Goal: Transaction & Acquisition: Obtain resource

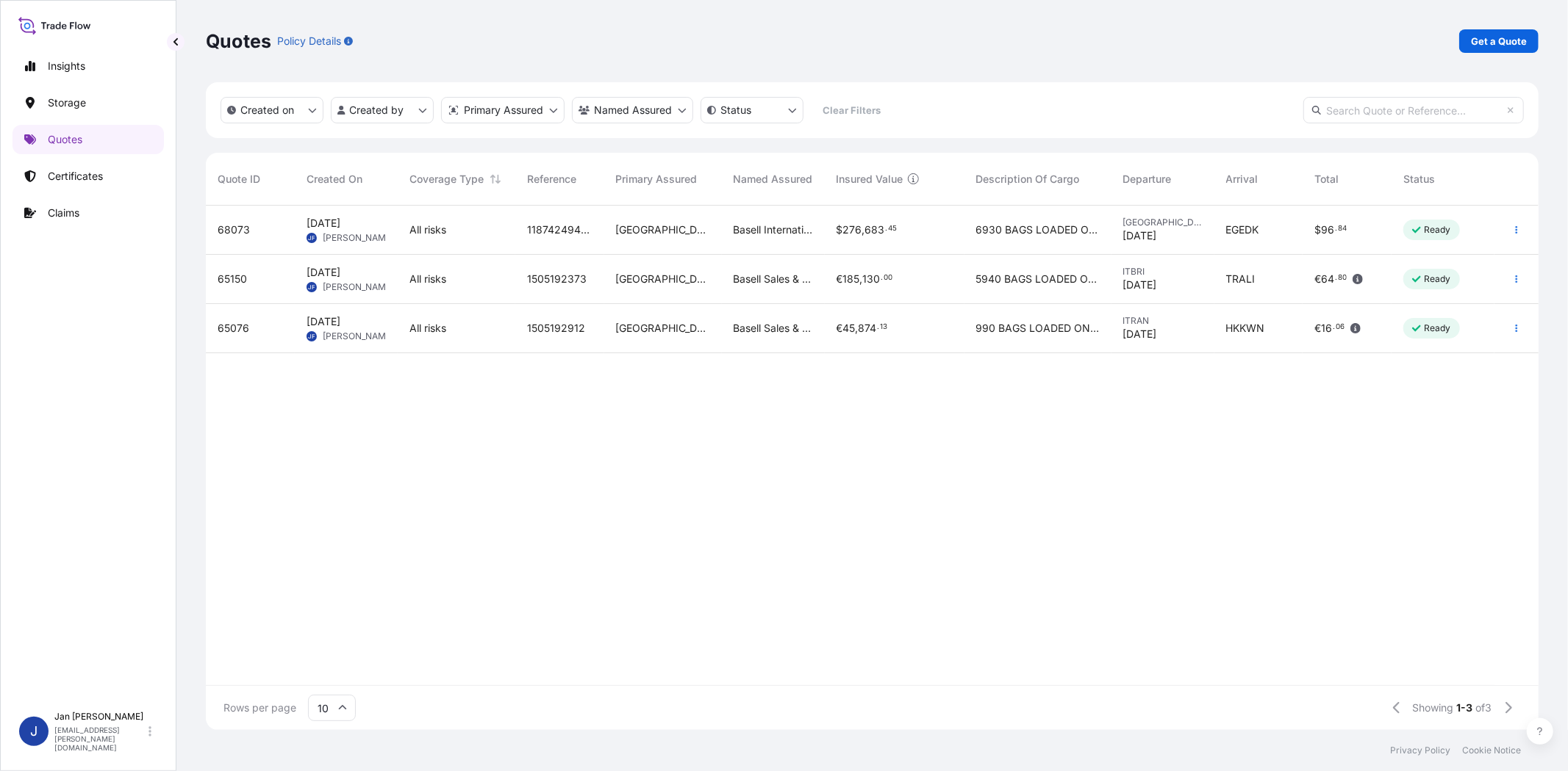
scroll to position [520, 1320]
click at [1485, 43] on p "Get a Quote" at bounding box center [1499, 40] width 56 height 14
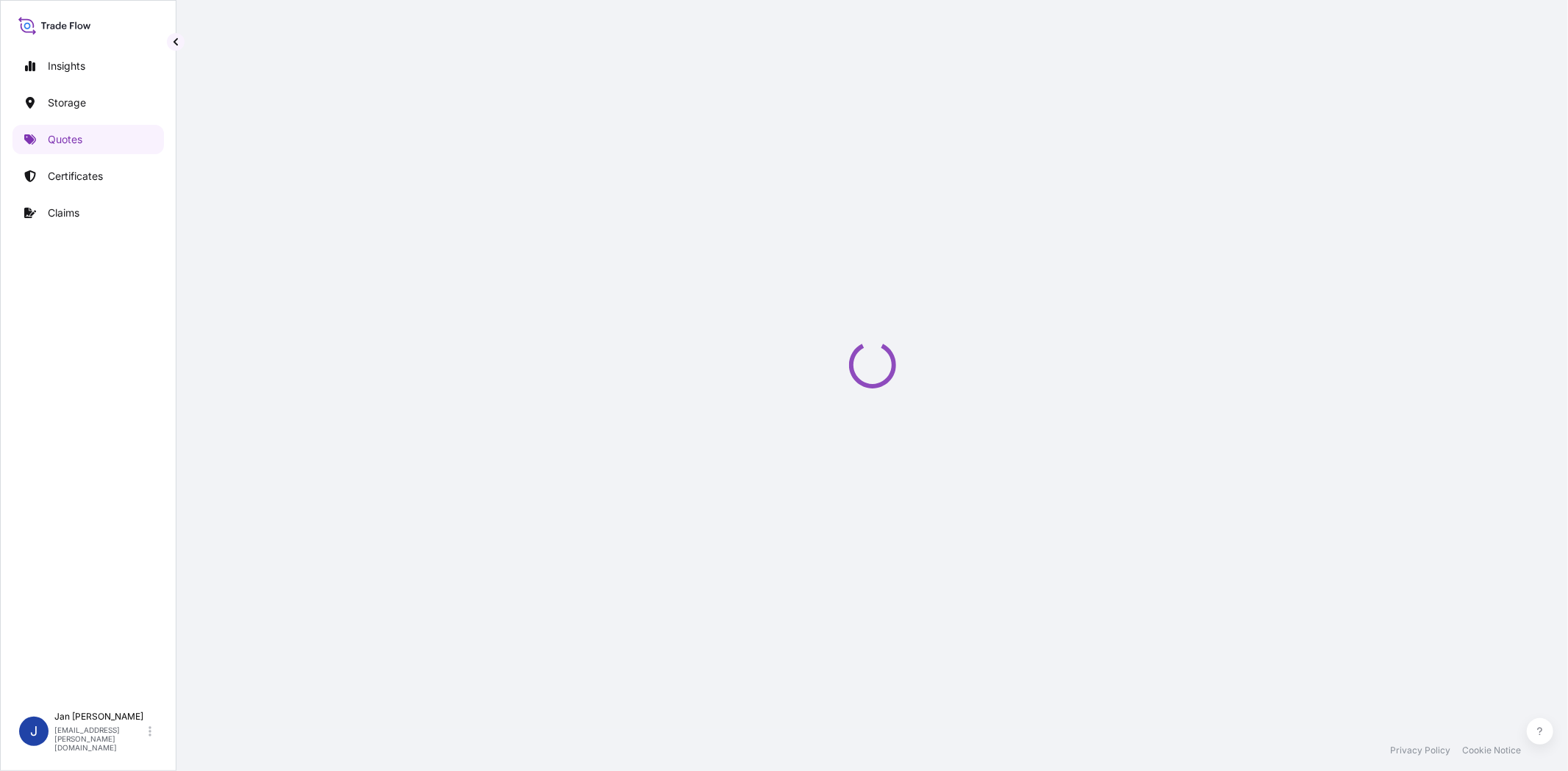
select select "Water"
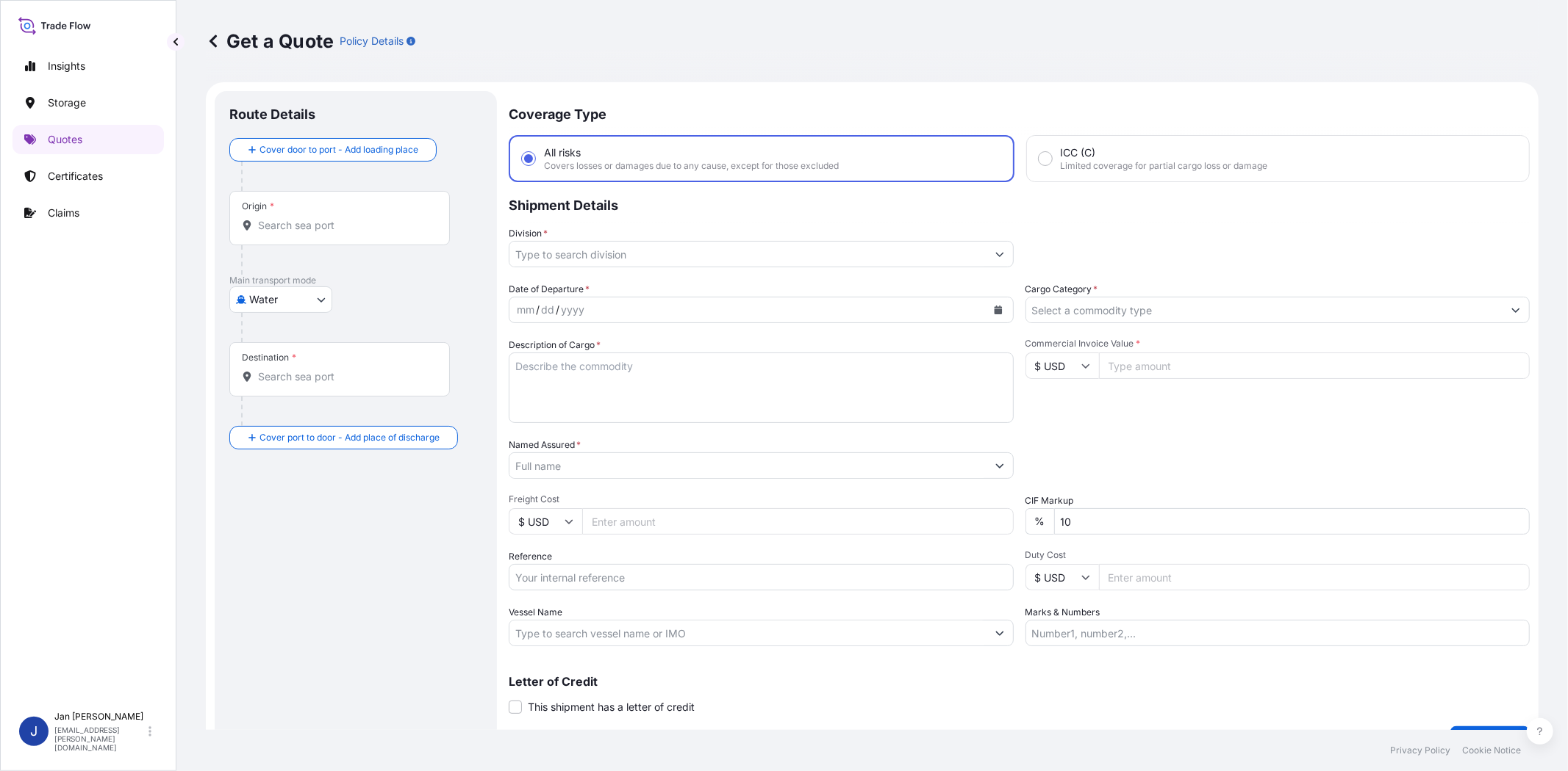
scroll to position [24, 0]
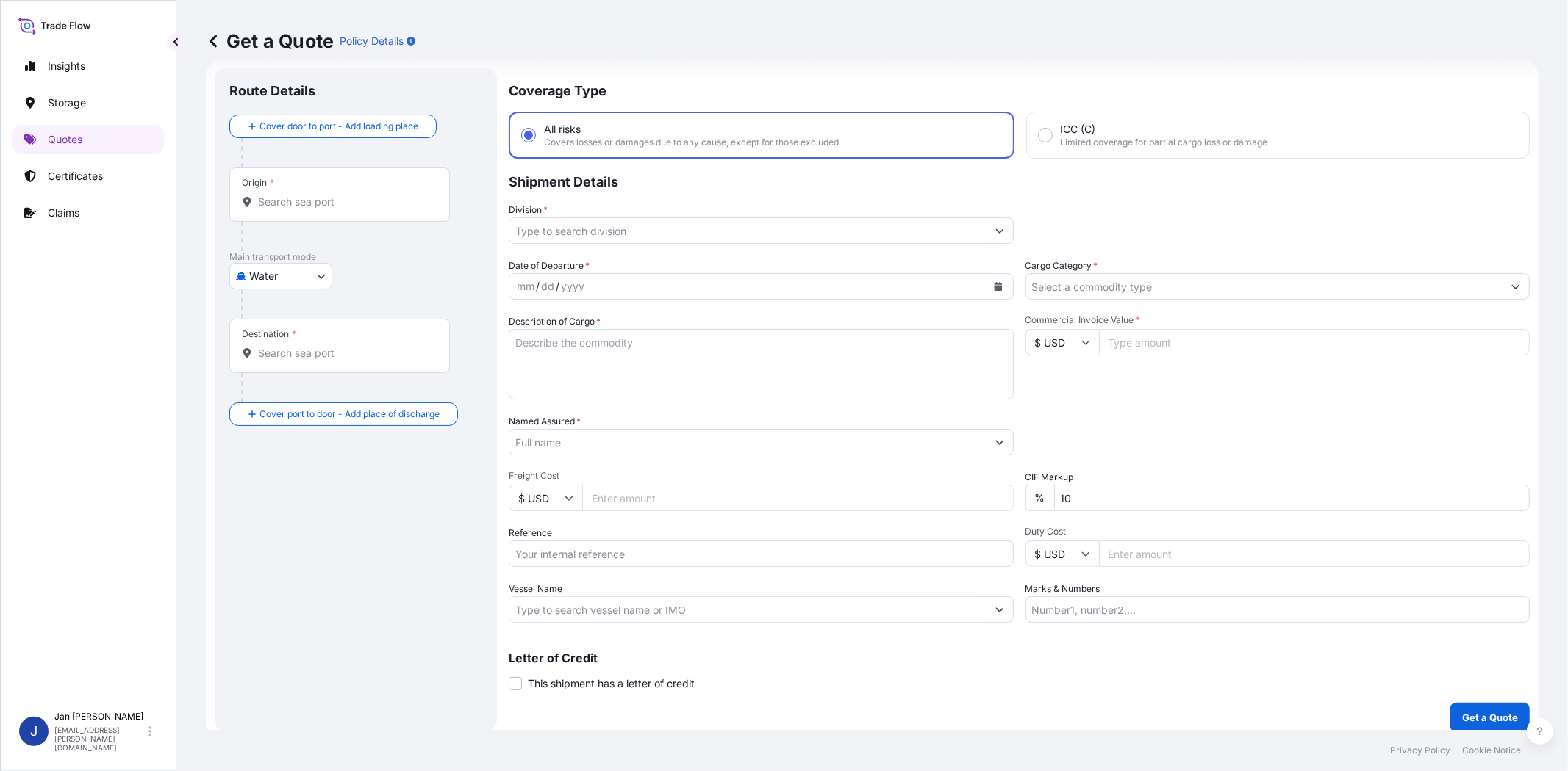
click at [566, 547] on input "Reference" at bounding box center [761, 554] width 505 height 27
paste input "1187421864 // 5013151785 304240813"
type input "1187421864 // 5013151785 304240813"
click at [611, 434] on input "Named Assured *" at bounding box center [748, 442] width 477 height 27
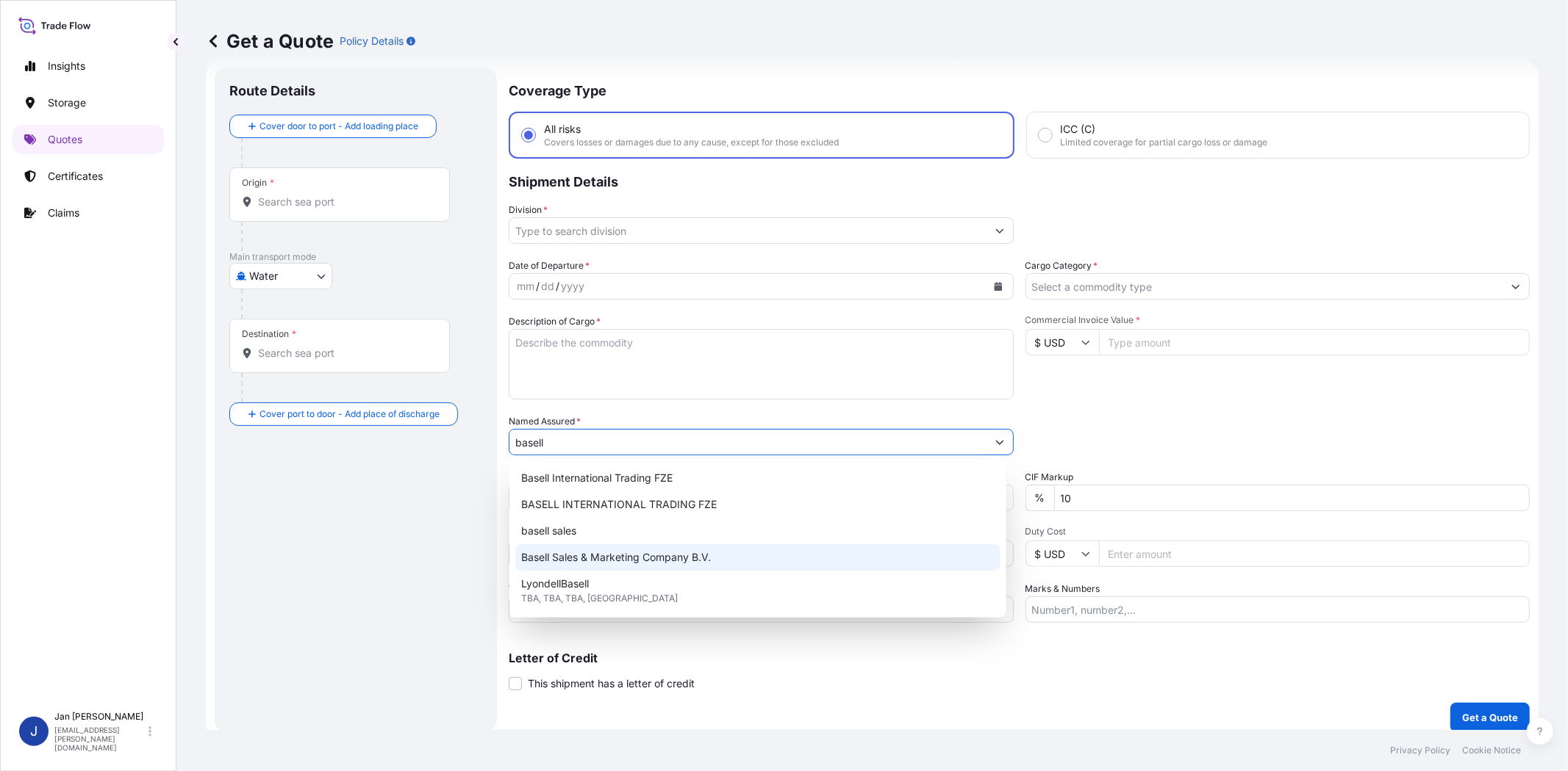
click at [636, 559] on span "Basell Sales & Marketing Company B.V." at bounding box center [616, 557] width 190 height 14
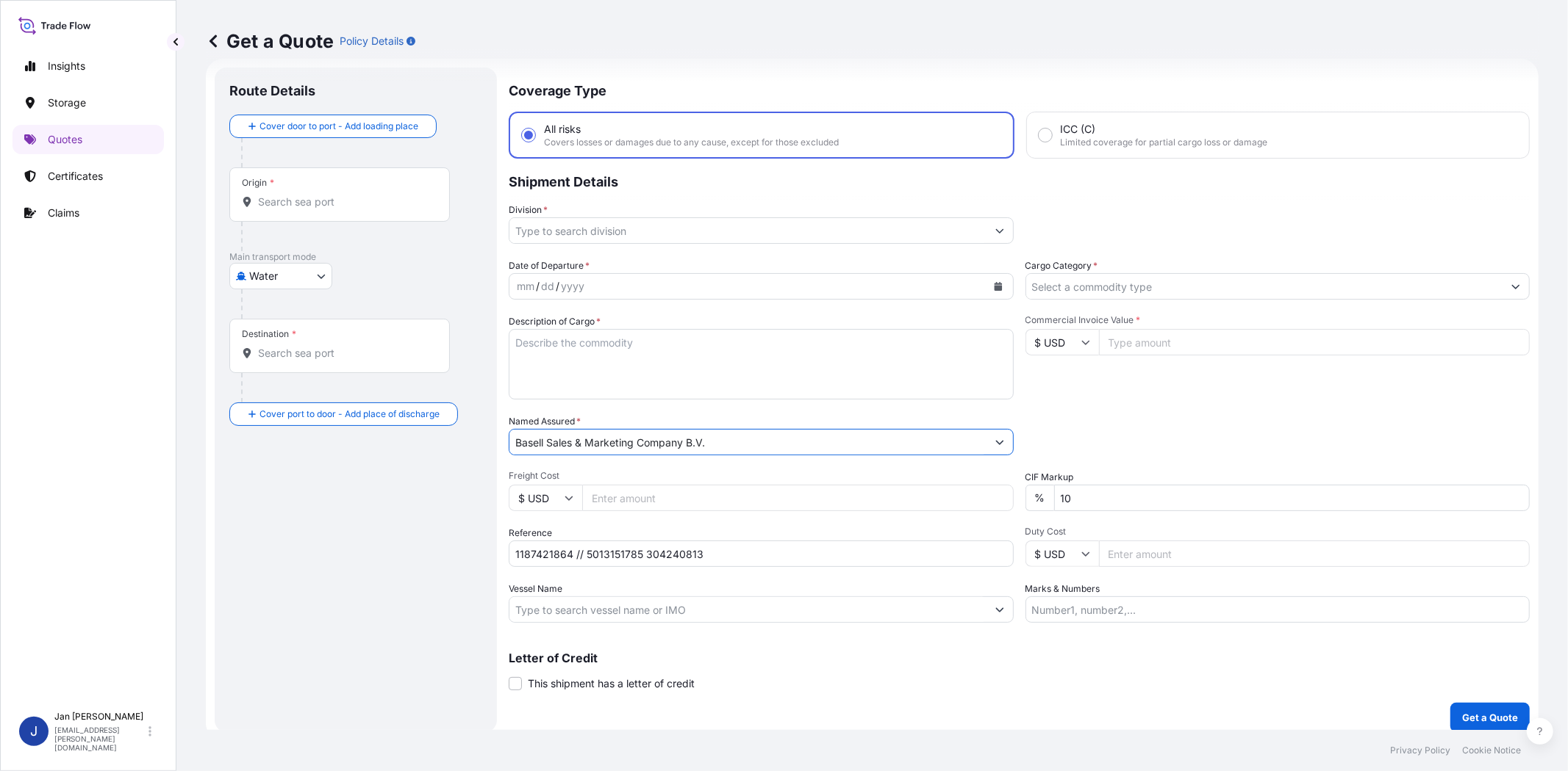
type input "Basell Sales & Marketing Company B.V."
click at [1179, 416] on div "Packing Category Type to search a container mode Please select a primary mode o…" at bounding box center [1278, 435] width 505 height 41
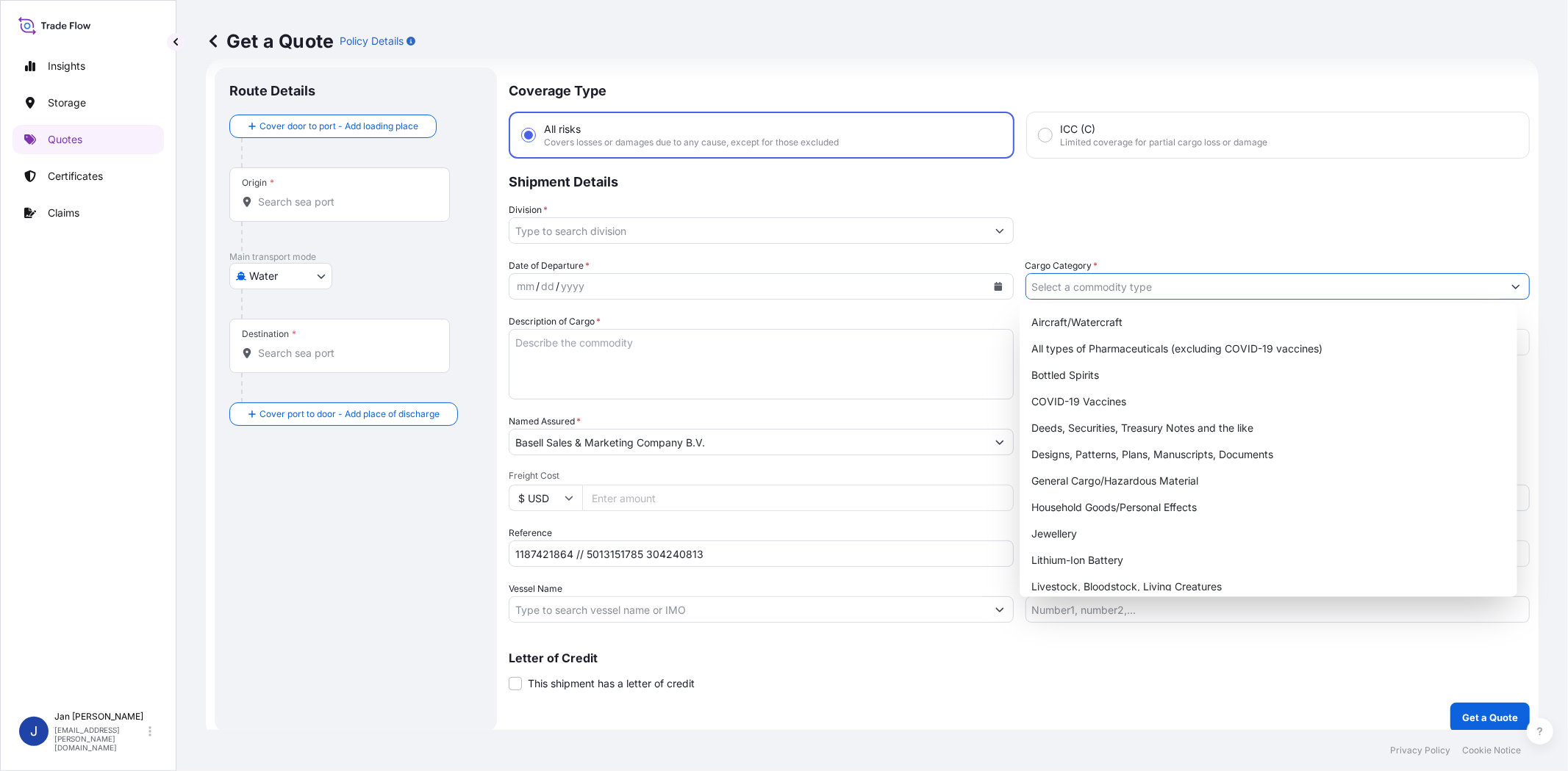
click at [1076, 289] on input "Cargo Category *" at bounding box center [1264, 286] width 477 height 27
click at [1101, 474] on div "General Cargo/Hazardous Material" at bounding box center [1268, 481] width 485 height 27
type input "General Cargo/Hazardous Material"
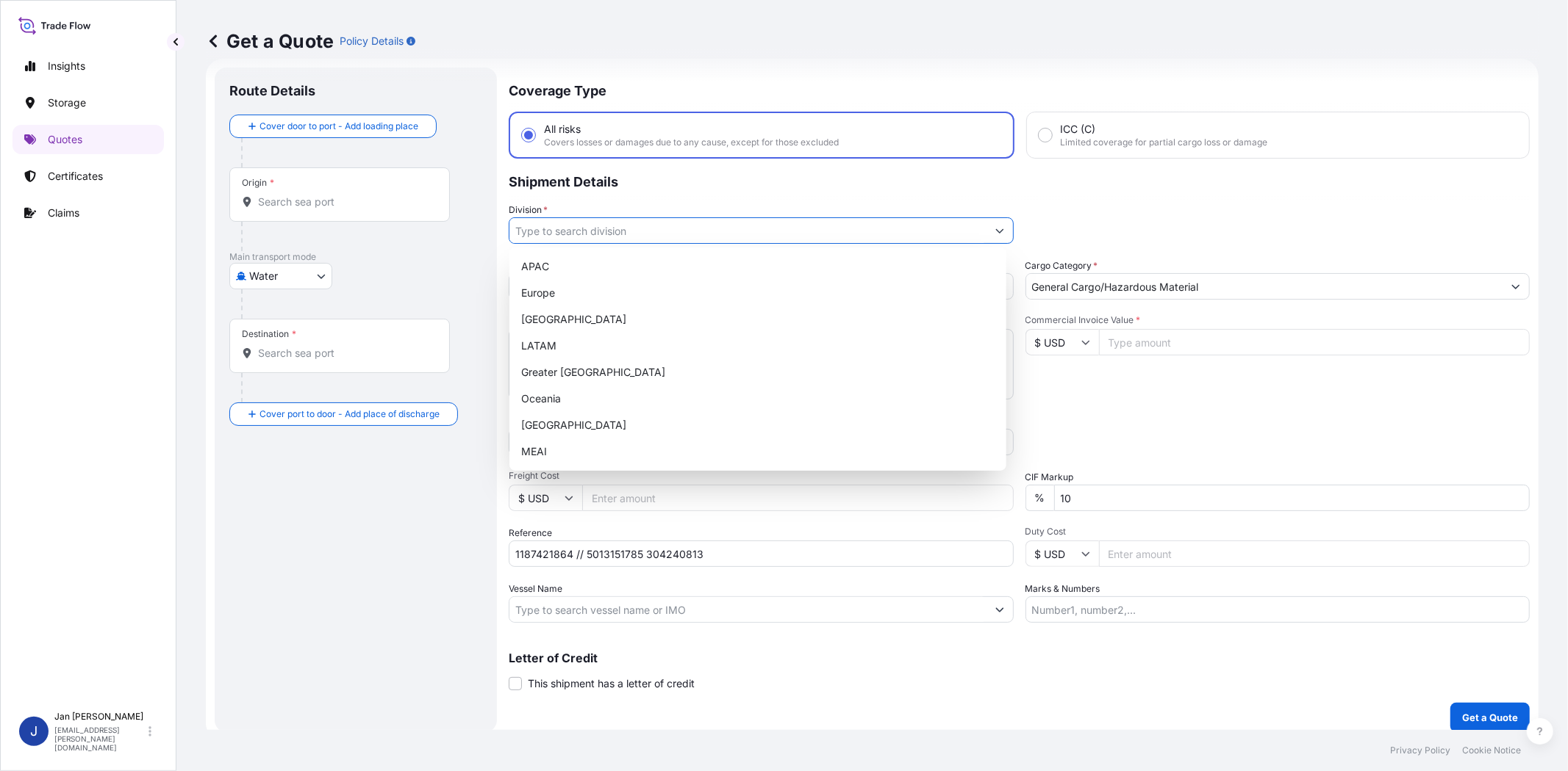
click at [1000, 222] on button "Show suggestions" at bounding box center [1000, 230] width 27 height 27
click at [666, 304] on div "Europe" at bounding box center [758, 293] width 485 height 27
type input "Europe"
click at [1100, 208] on div "Division * [GEOGRAPHIC_DATA]" at bounding box center [1019, 223] width 1021 height 41
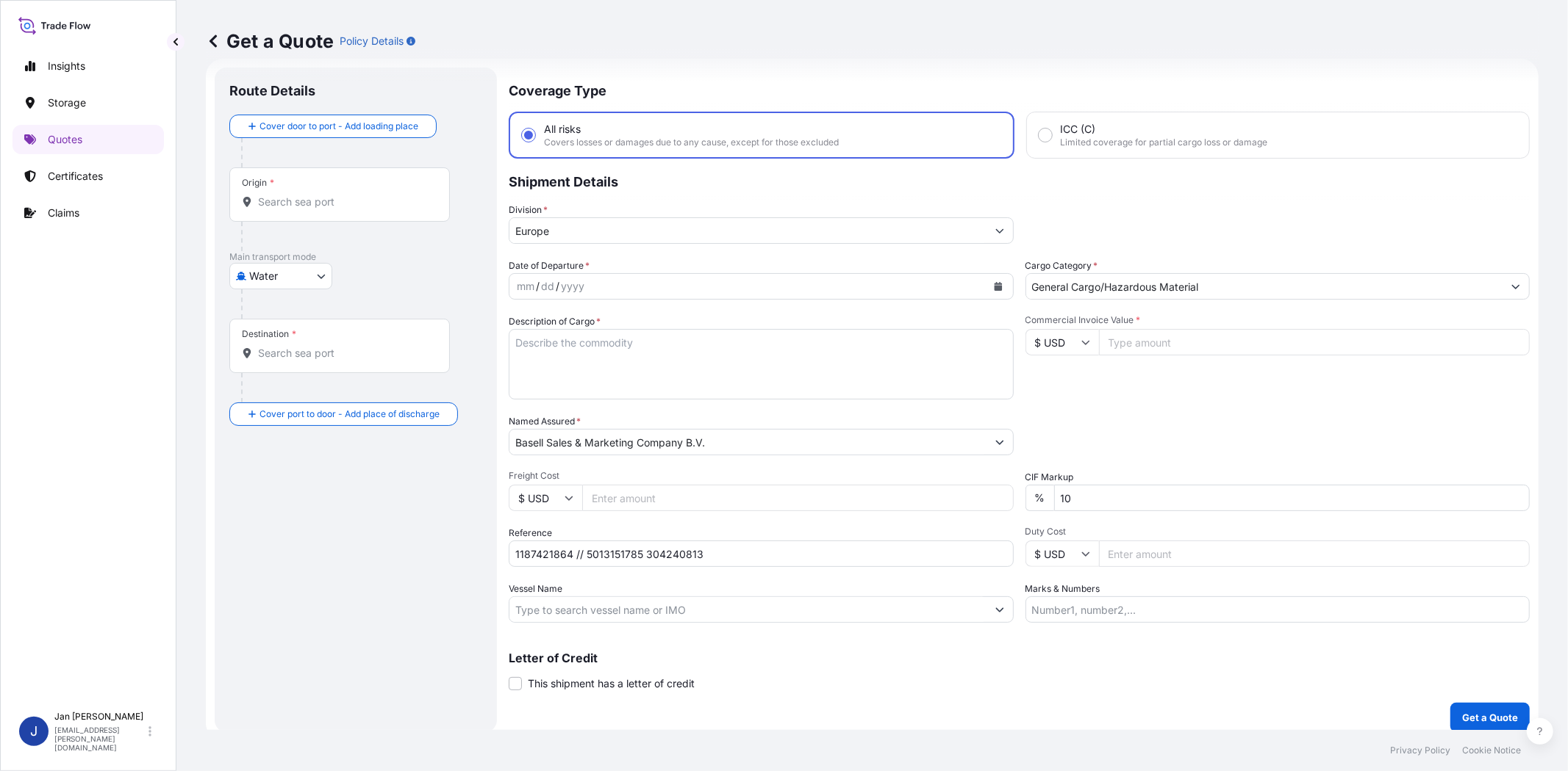
click at [993, 282] on icon "Calendar" at bounding box center [997, 287] width 8 height 9
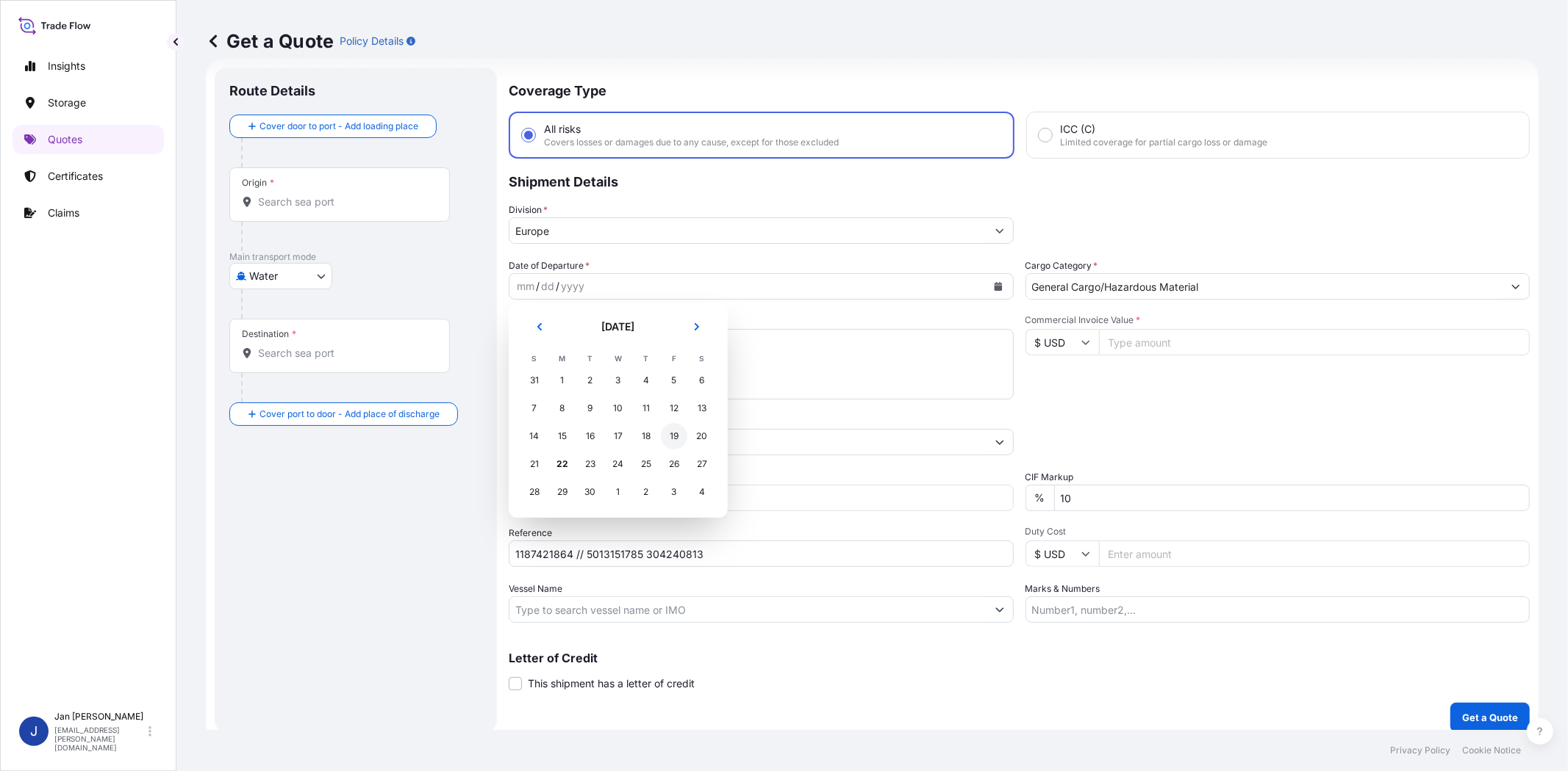
click at [667, 430] on div "19" at bounding box center [674, 436] width 27 height 27
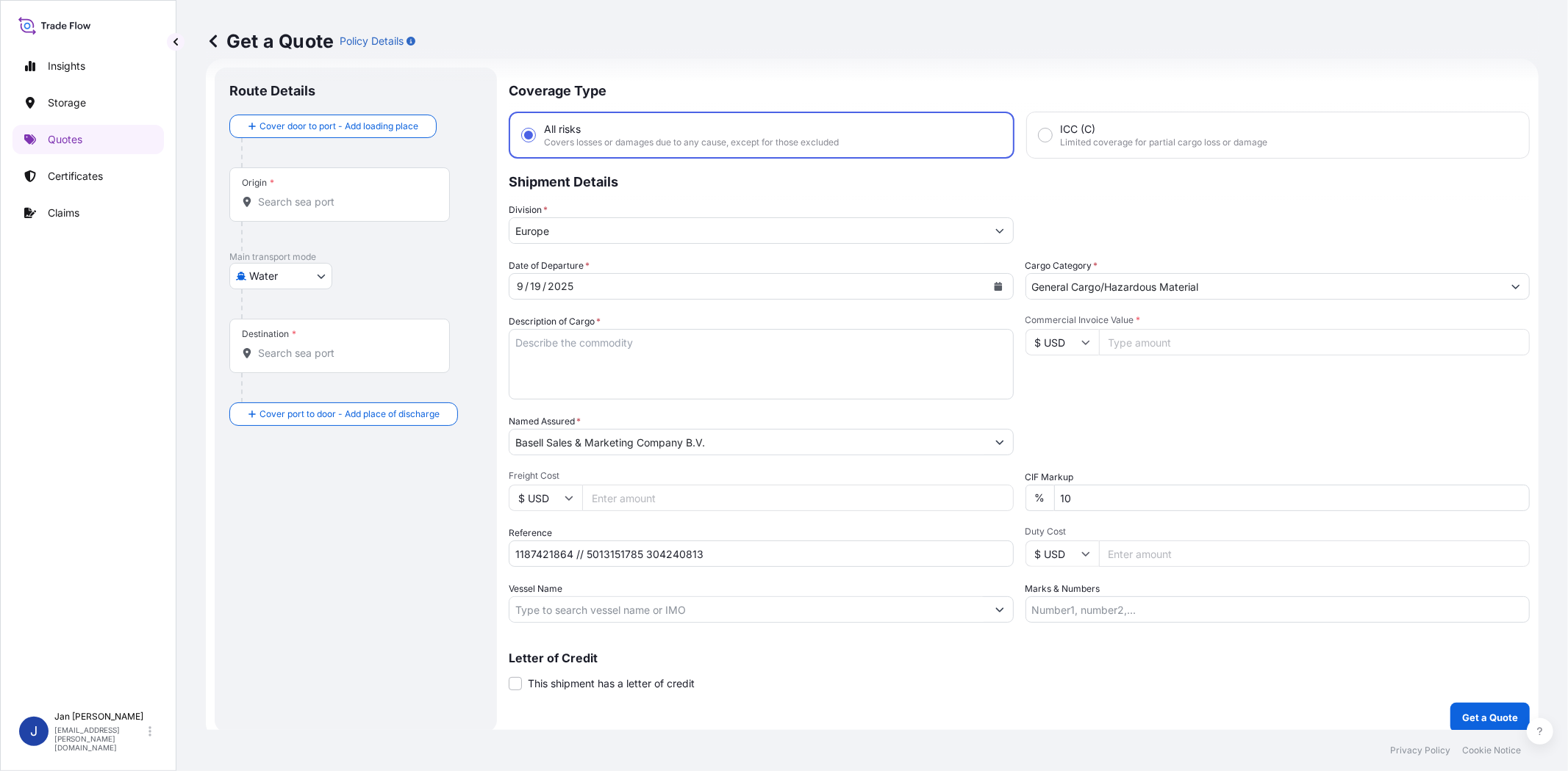
click at [1093, 414] on div "Packing Category Type to search a container mode Please select a primary mode o…" at bounding box center [1278, 435] width 505 height 41
click at [1052, 343] on input "$ USD" at bounding box center [1062, 342] width 73 height 27
click at [1049, 388] on div "€ EUR" at bounding box center [1055, 381] width 62 height 28
type input "€ EUR"
click at [1145, 344] on input "Commercial Invoice Value *" at bounding box center [1314, 342] width 431 height 27
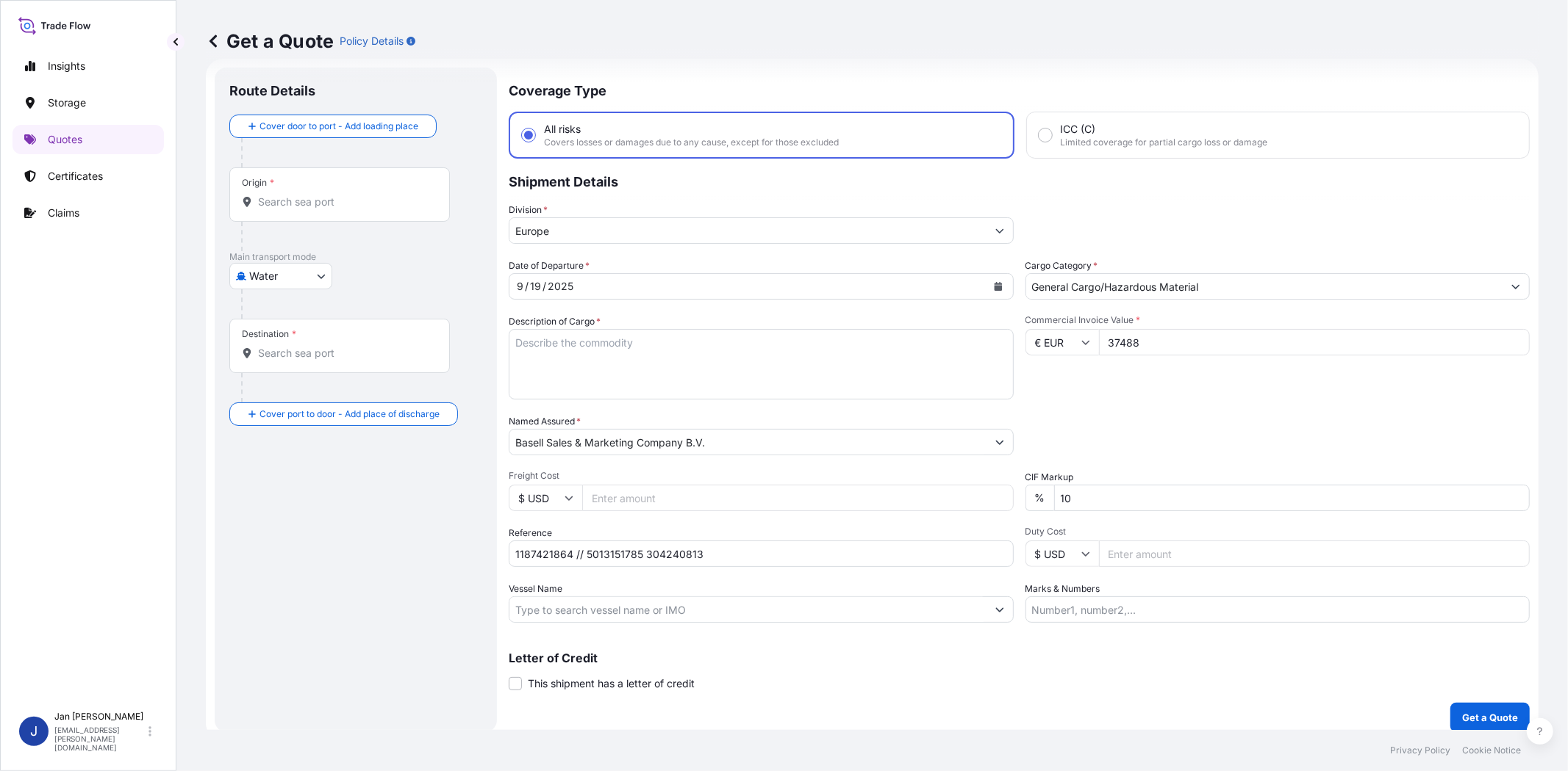
type input "37488"
click at [1151, 379] on div "Commercial Invoice Value * € EUR 37488" at bounding box center [1278, 357] width 505 height 85
click at [546, 557] on input "1187421864 // 5013151785 304240813" at bounding box center [761, 554] width 505 height 27
click at [910, 599] on input "Vessel Name" at bounding box center [748, 609] width 477 height 27
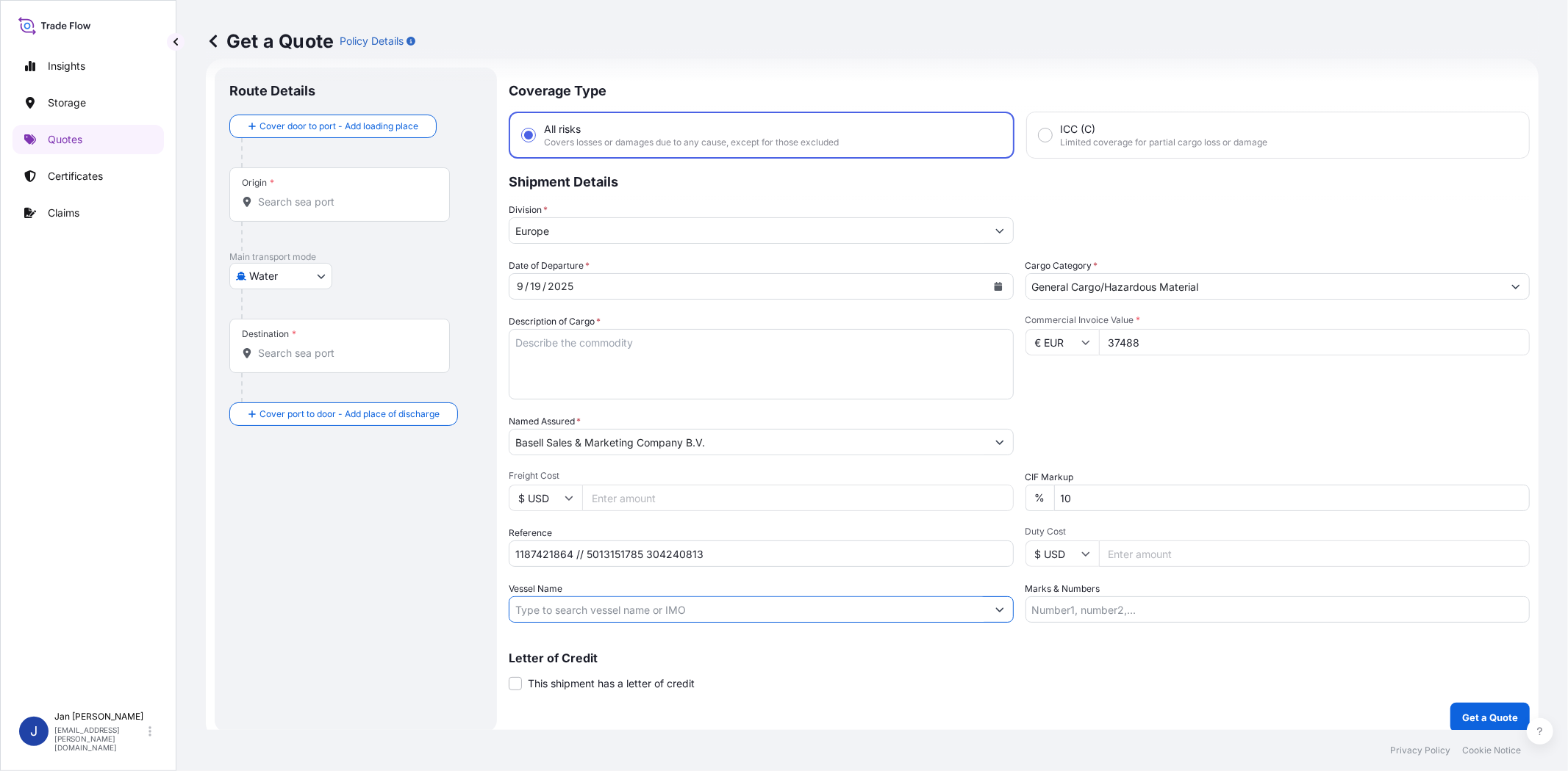
paste input "MSC [PERSON_NAME]"
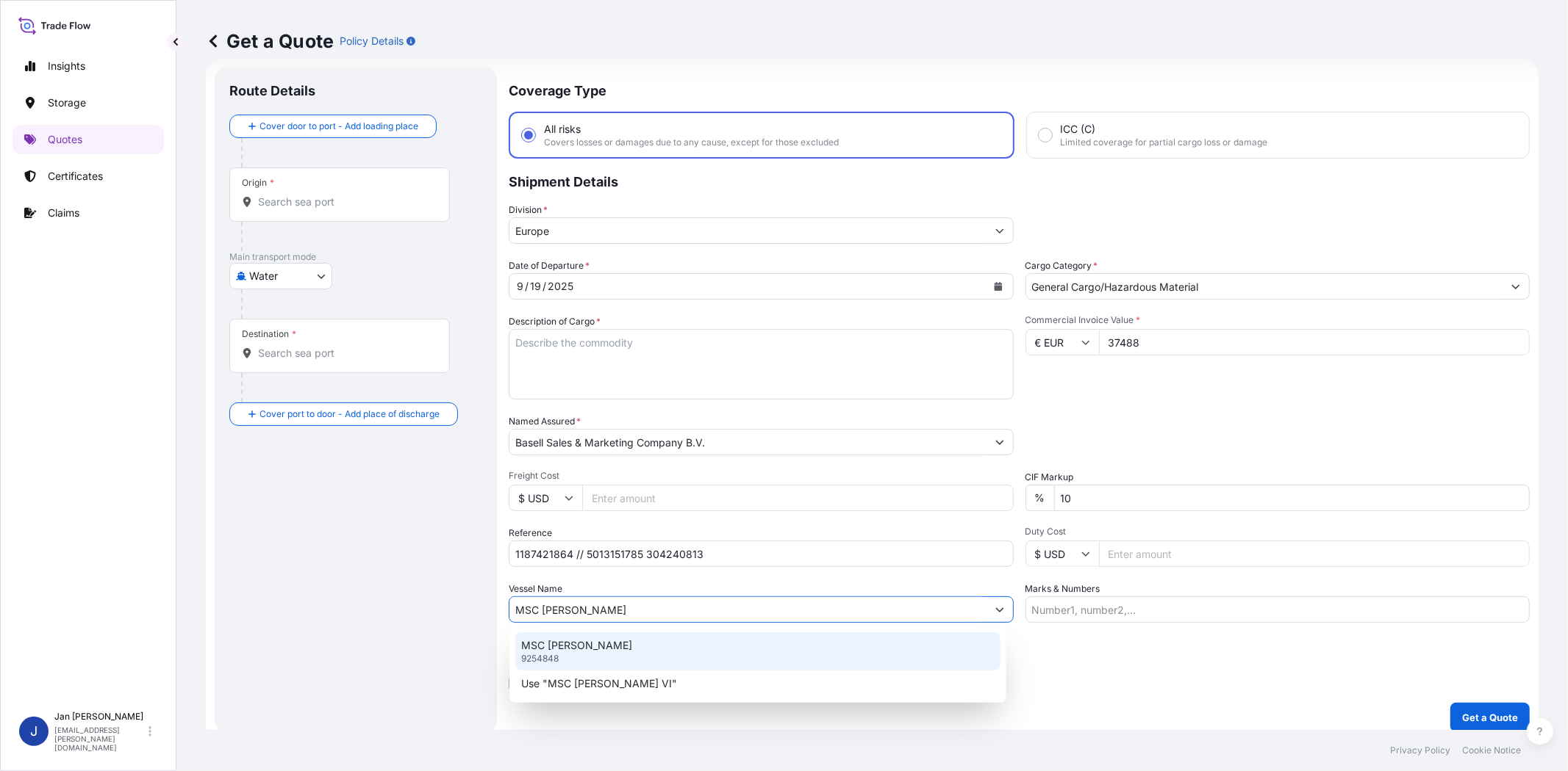
click at [593, 657] on div "MSC [PERSON_NAME] VI 9254848" at bounding box center [758, 651] width 485 height 38
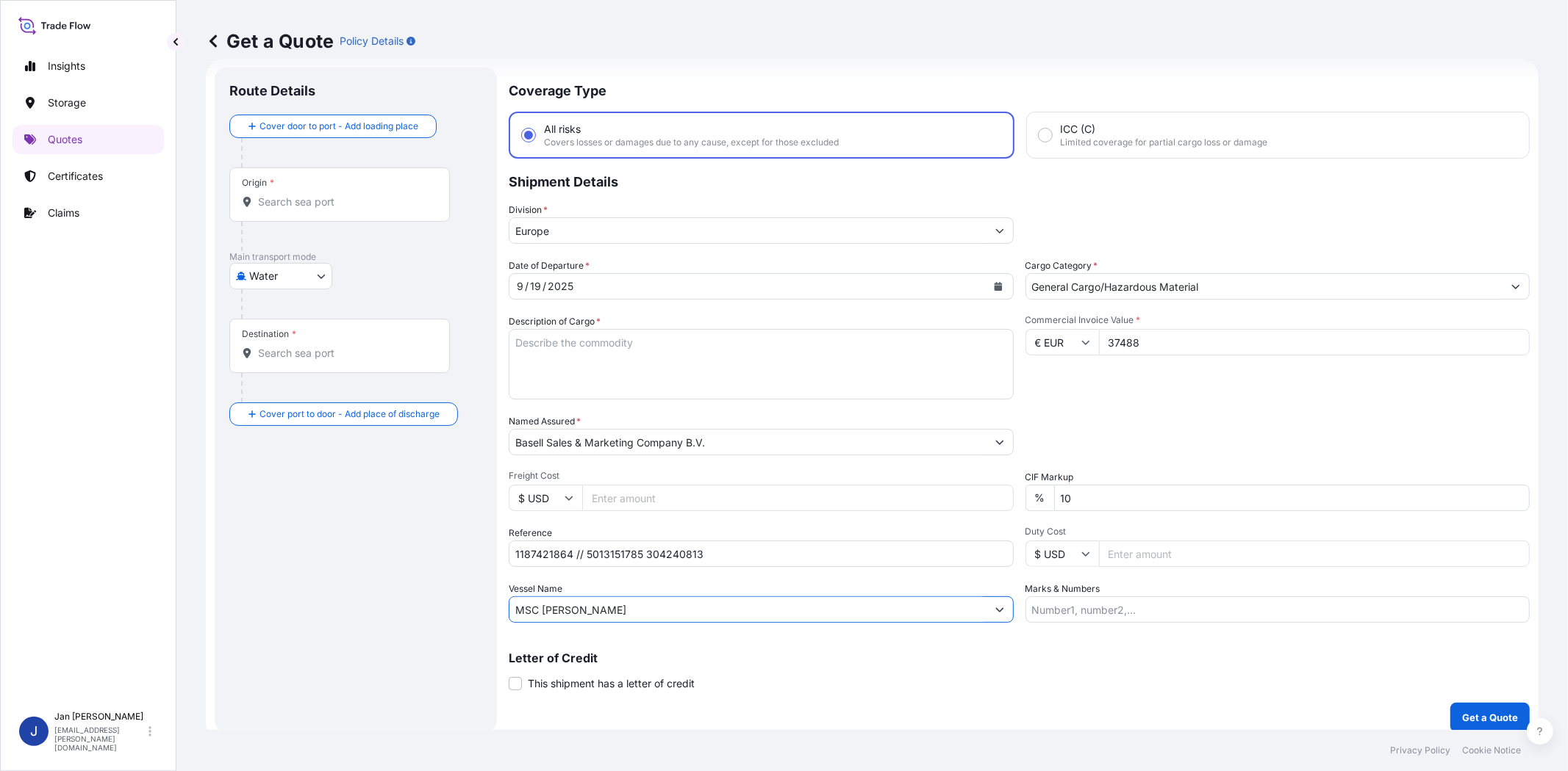
type input "MSC [PERSON_NAME]"
click at [355, 203] on input "Origin *" at bounding box center [344, 201] width 173 height 14
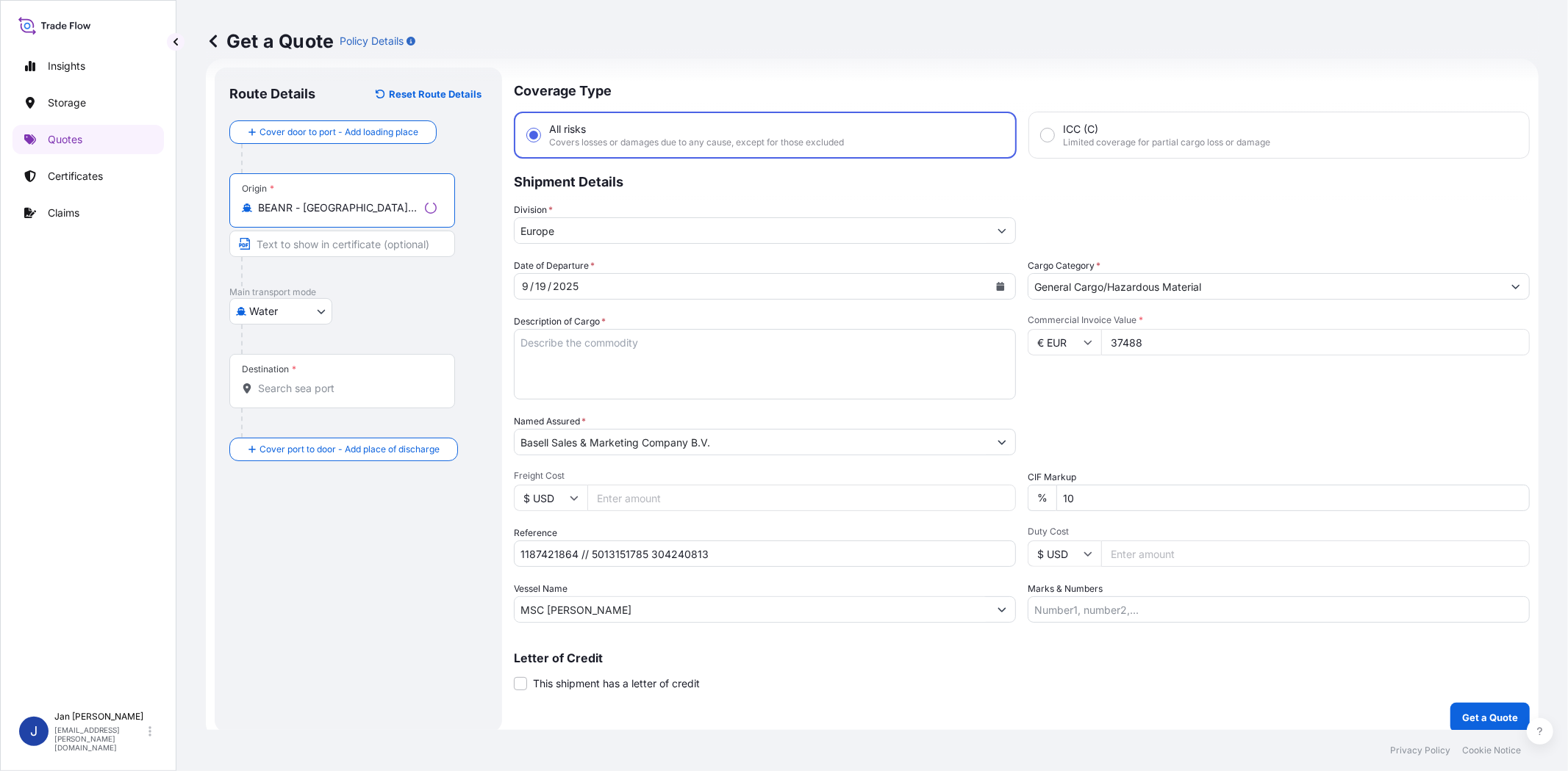
type input "BEANR - [GEOGRAPHIC_DATA], [GEOGRAPHIC_DATA]"
click at [334, 394] on input "Destination *" at bounding box center [347, 388] width 179 height 14
type input "TRGEM - Gemlik, [GEOGRAPHIC_DATA]"
click at [1141, 420] on div "Packing Category Type to search a container mode Please select a primary mode o…" at bounding box center [1279, 435] width 502 height 41
drag, startPoint x: 791, startPoint y: 370, endPoint x: 782, endPoint y: 356, distance: 16.6
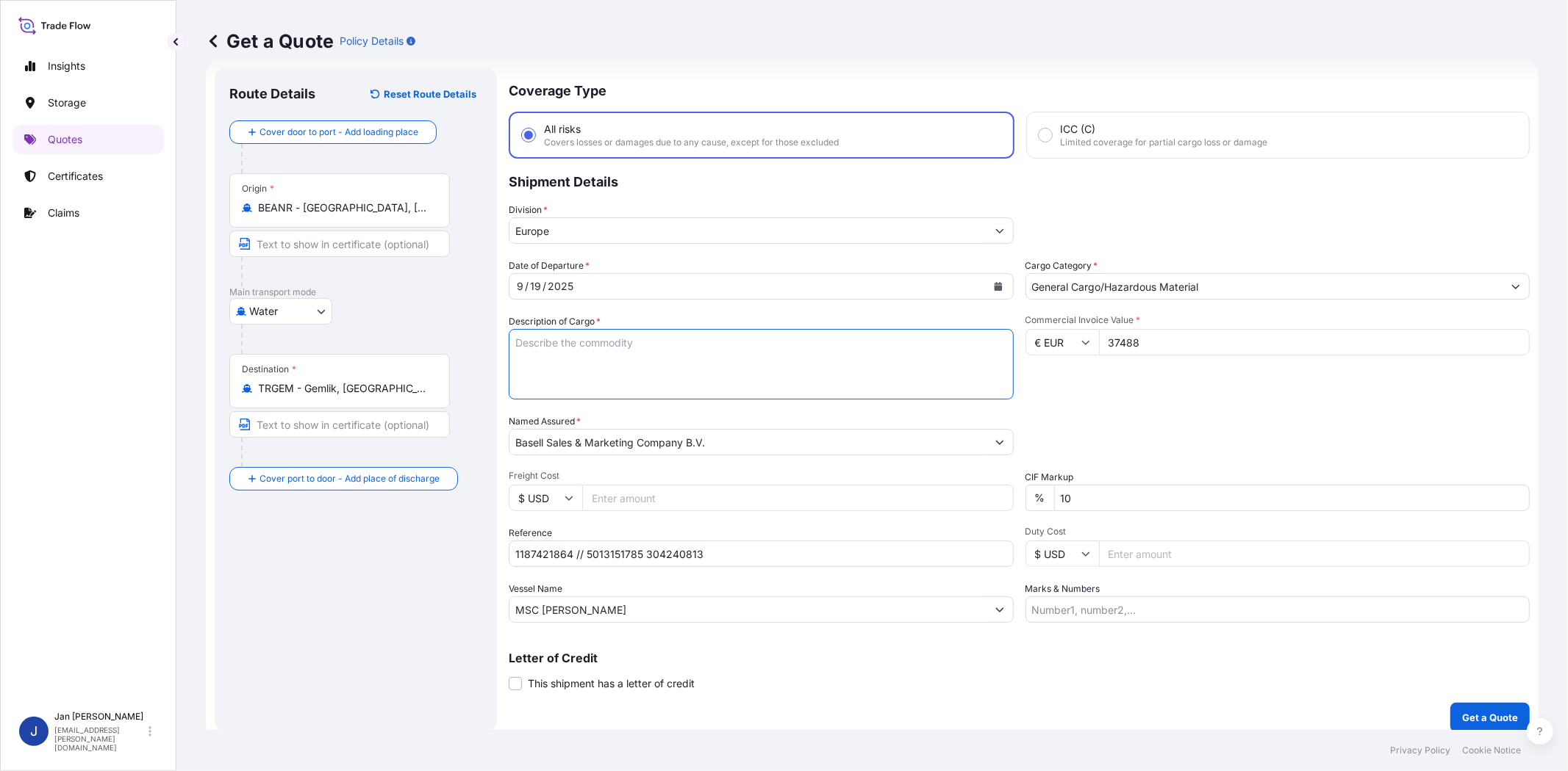
click at [791, 369] on textarea "Description of Cargo *" at bounding box center [761, 365] width 505 height 70
paste textarea "OCTABINS LOADED ONTO 20 PALLETS LOADED INTO 1 40' HIGH CUBE CONTAINER HIFAX X M…"
drag, startPoint x: 506, startPoint y: 345, endPoint x: 520, endPoint y: 342, distance: 14.3
click at [518, 342] on form "Route Details Reset Route Details Cover door to port - Add loading place Place …" at bounding box center [872, 400] width 1332 height 683
click at [516, 338] on textarea "OCTABINS LOADED ONTO 20 PALLETS LOADED INTO 1 40' HIGH CUBE CONTAINER HIFAX X M…" at bounding box center [761, 365] width 505 height 70
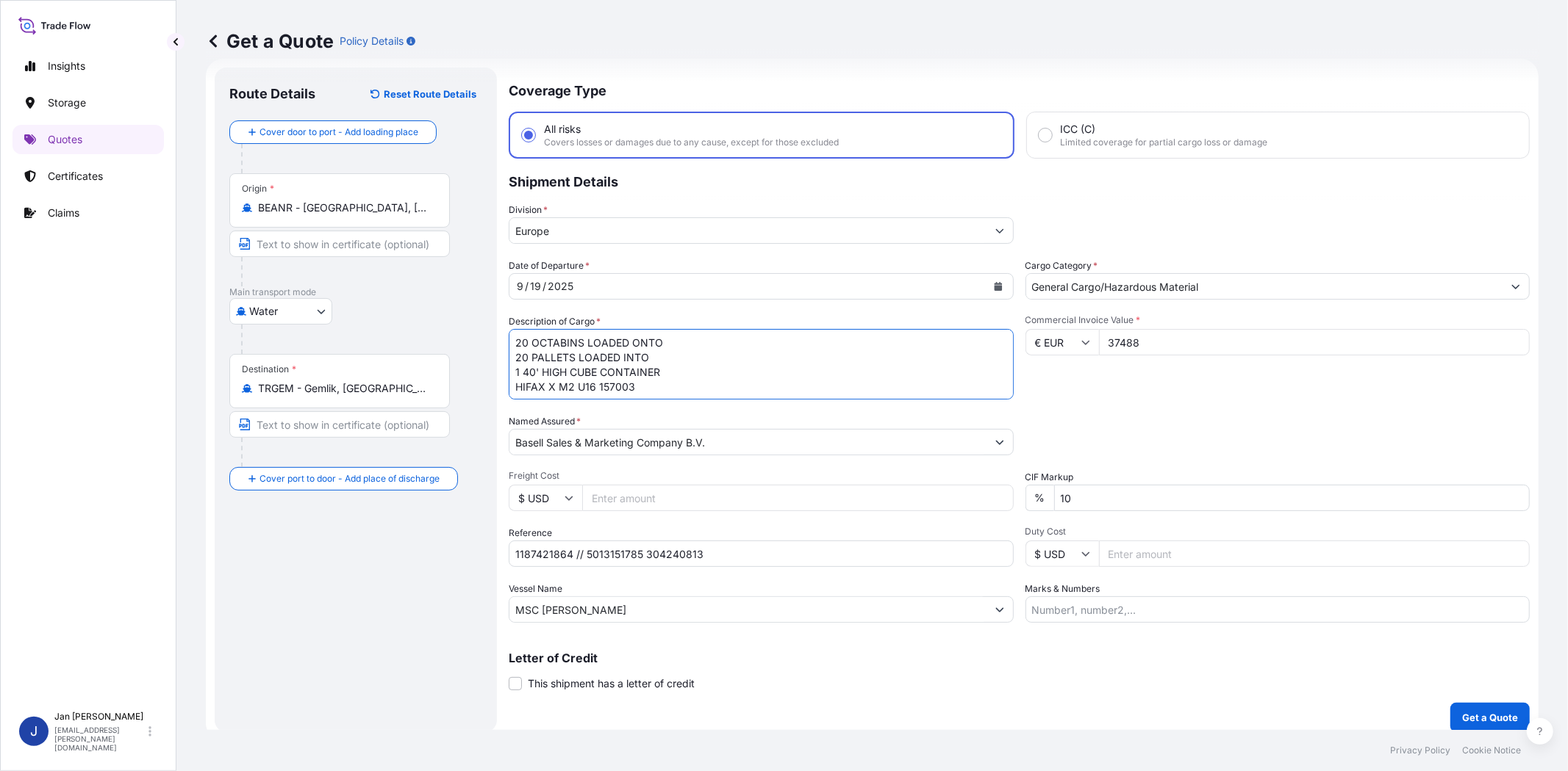
type textarea "20 OCTABINS LOADED ONTO 20 PALLETS LOADED INTO 1 40' HIGH CUBE CONTAINER HIFAX …"
click at [1154, 435] on div "Packing Category Type to search a container mode Please select a primary mode o…" at bounding box center [1278, 435] width 505 height 41
click at [1473, 715] on p "Get a Quote" at bounding box center [1489, 718] width 56 height 14
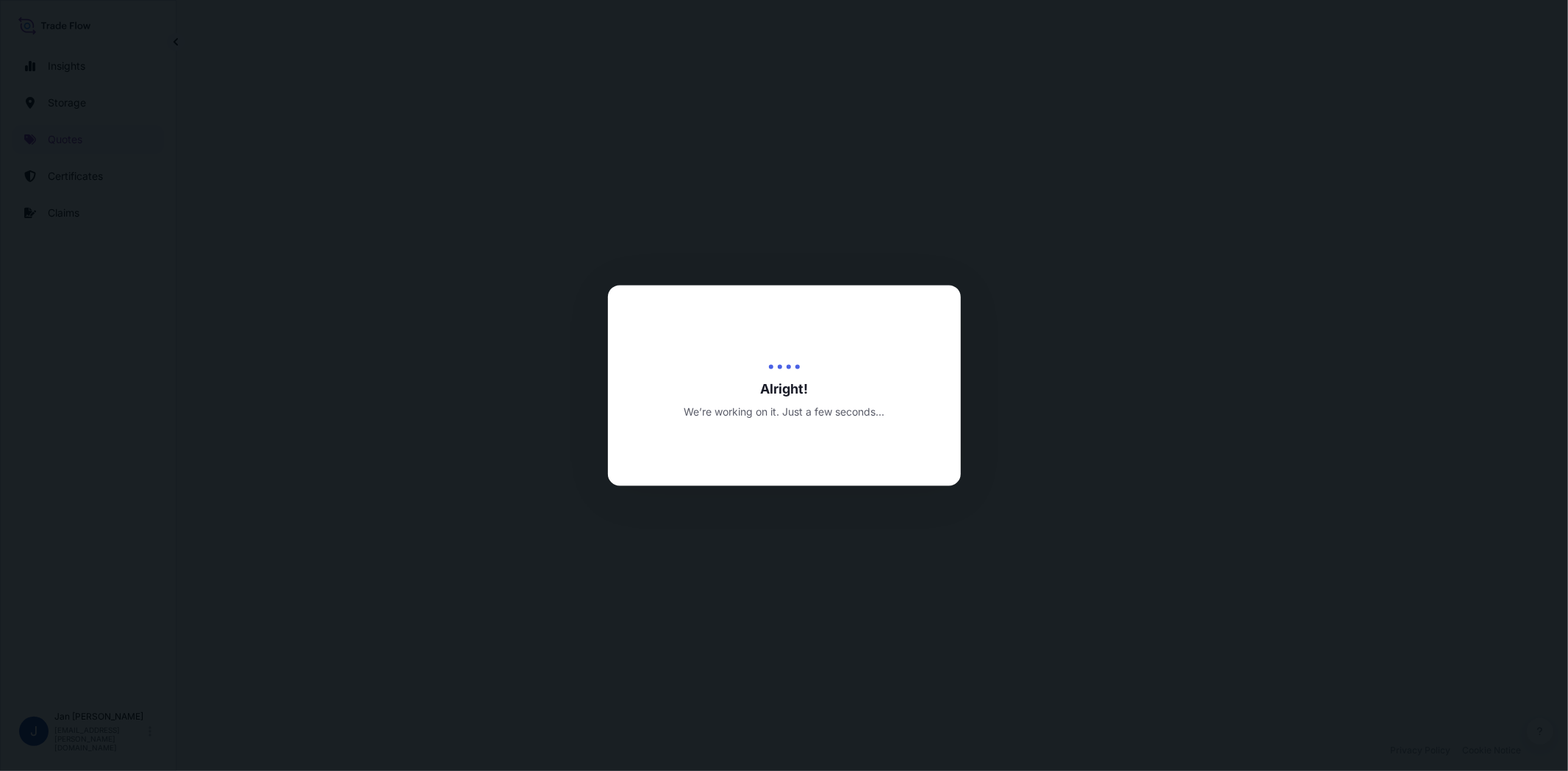
select select "Water"
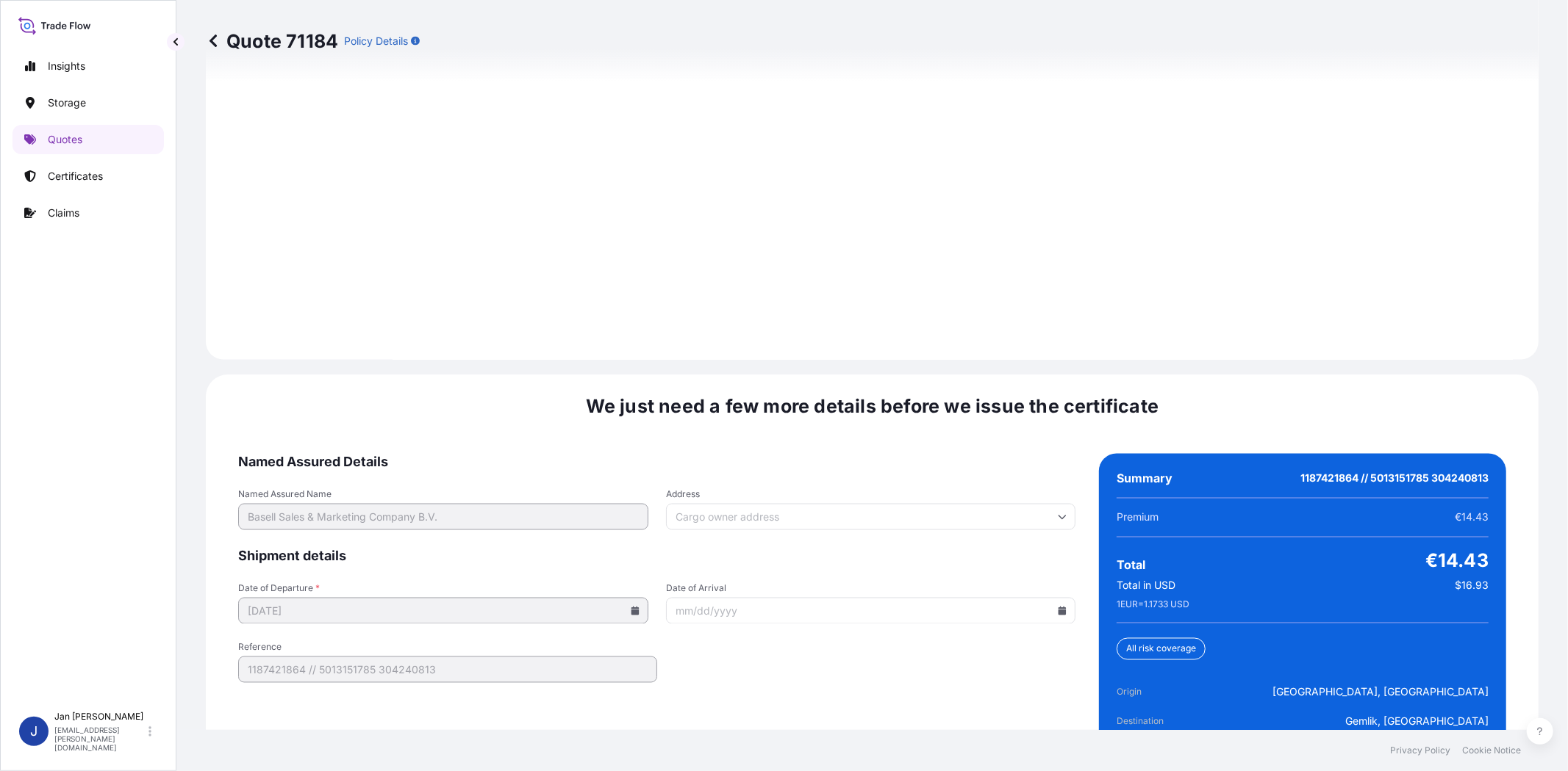
scroll to position [2029, 0]
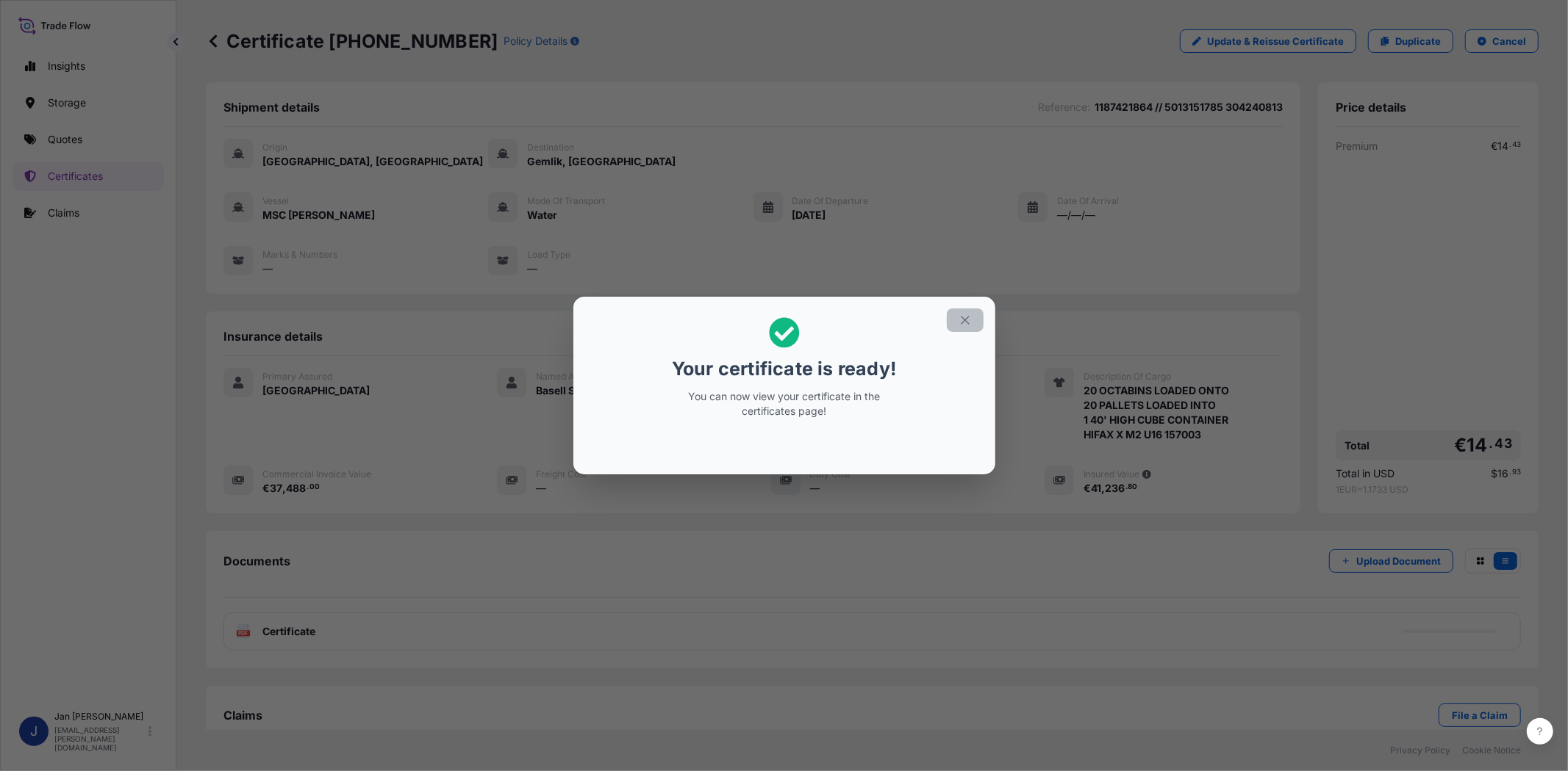
click at [958, 319] on icon "button" at bounding box center [964, 320] width 13 height 13
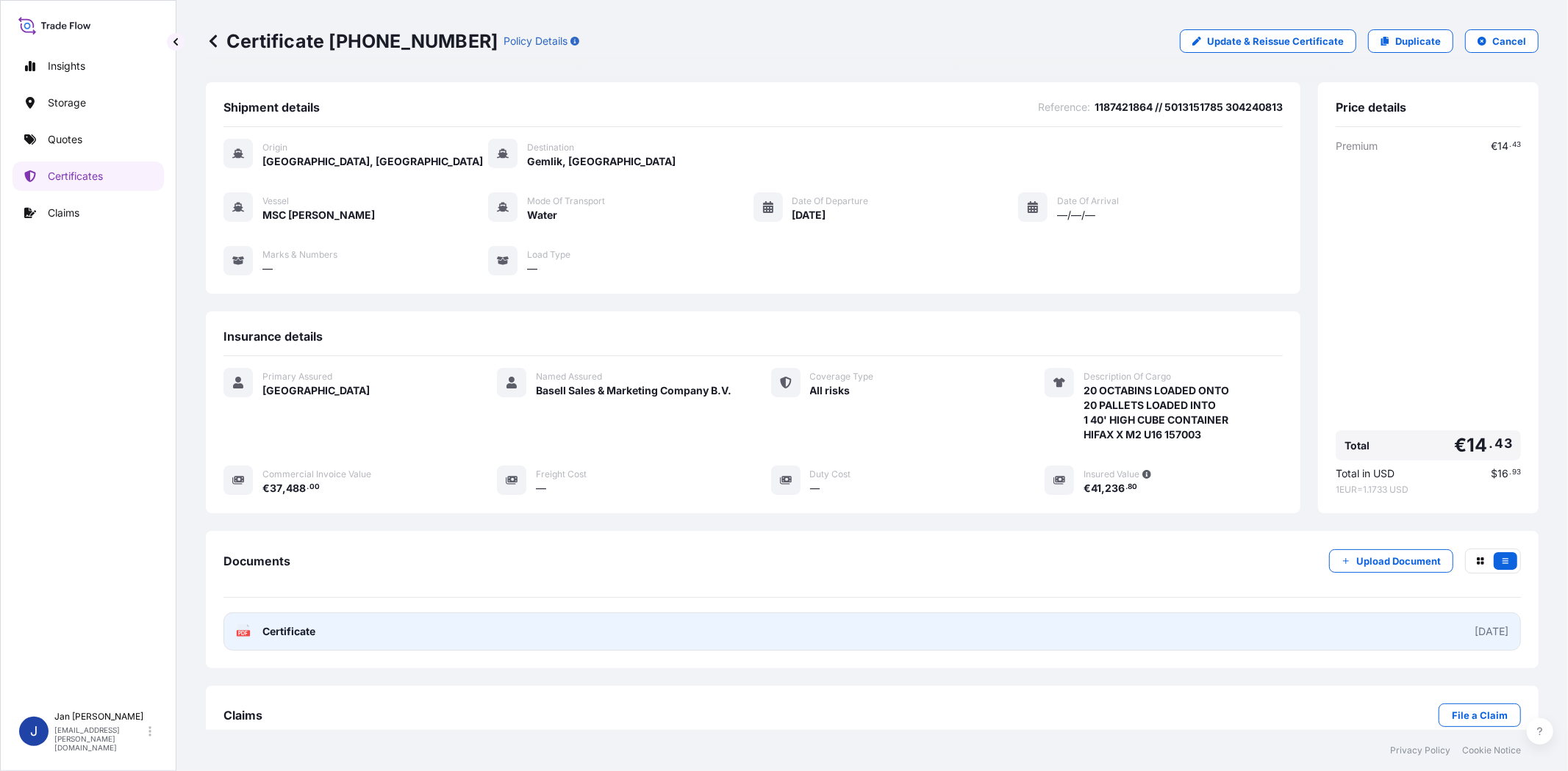
click at [240, 634] on text "PDF" at bounding box center [243, 633] width 10 height 5
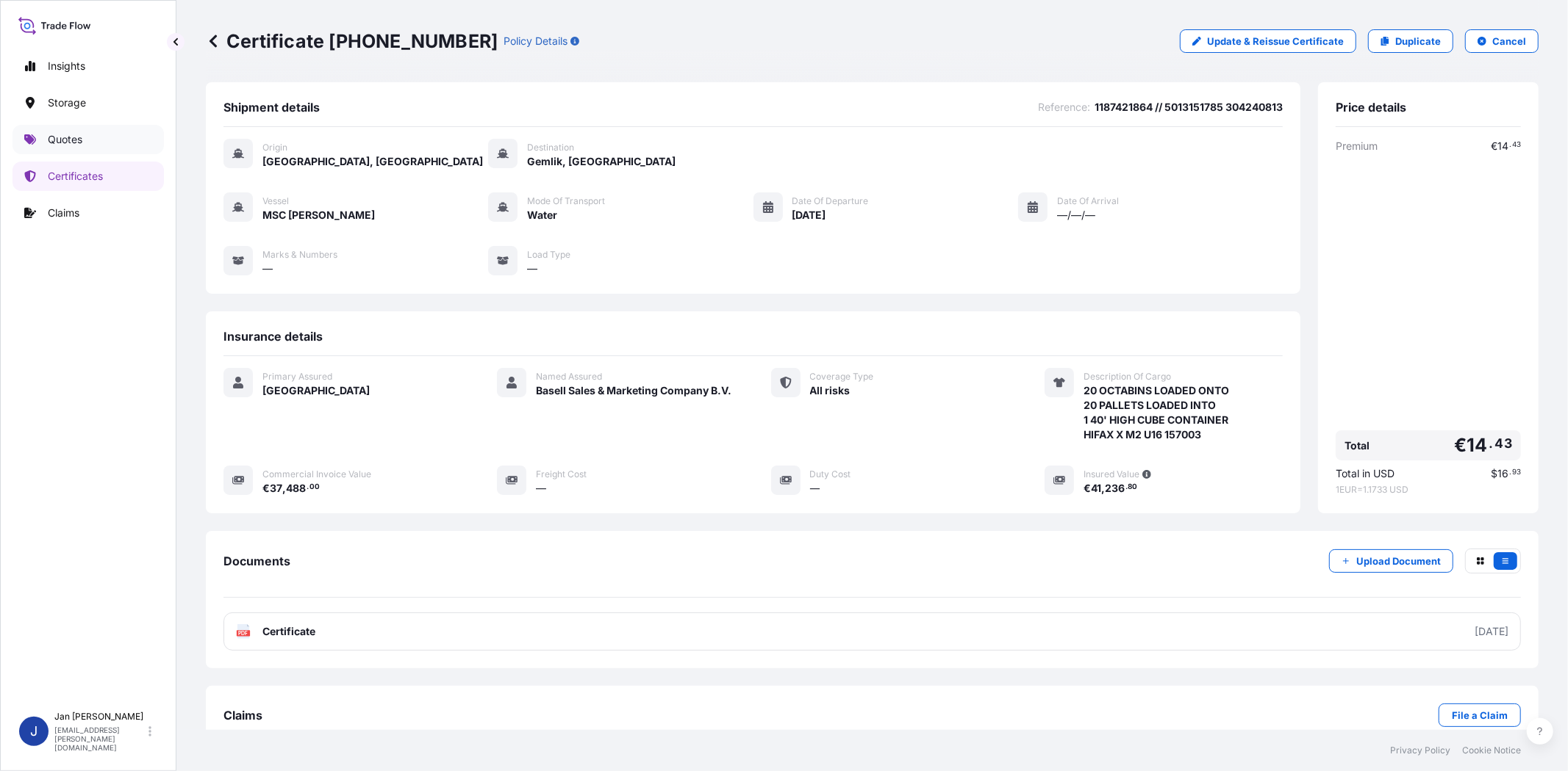
click at [97, 133] on link "Quotes" at bounding box center [88, 140] width 151 height 30
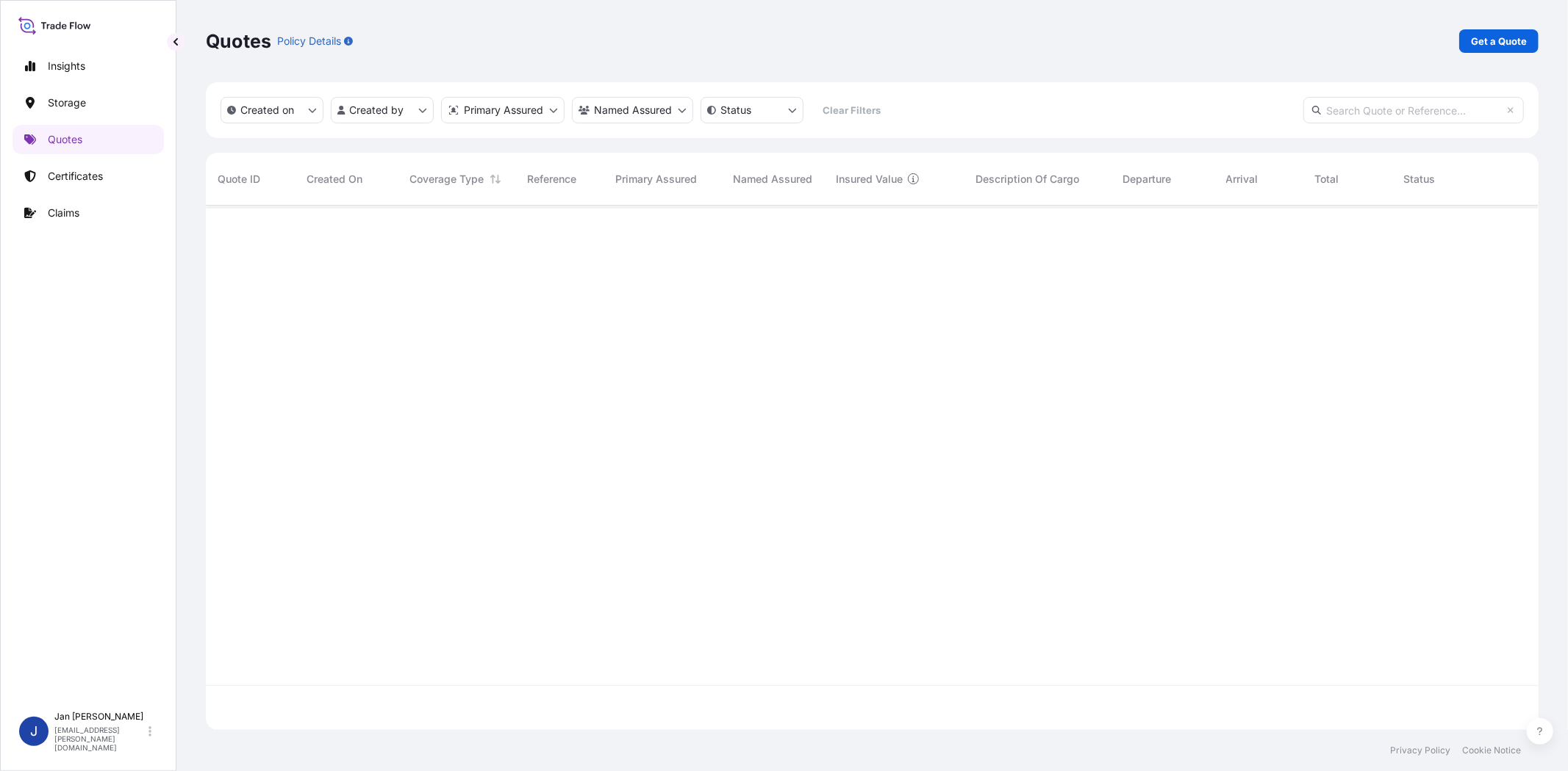
scroll to position [520, 1320]
